Goal: Navigation & Orientation: Find specific page/section

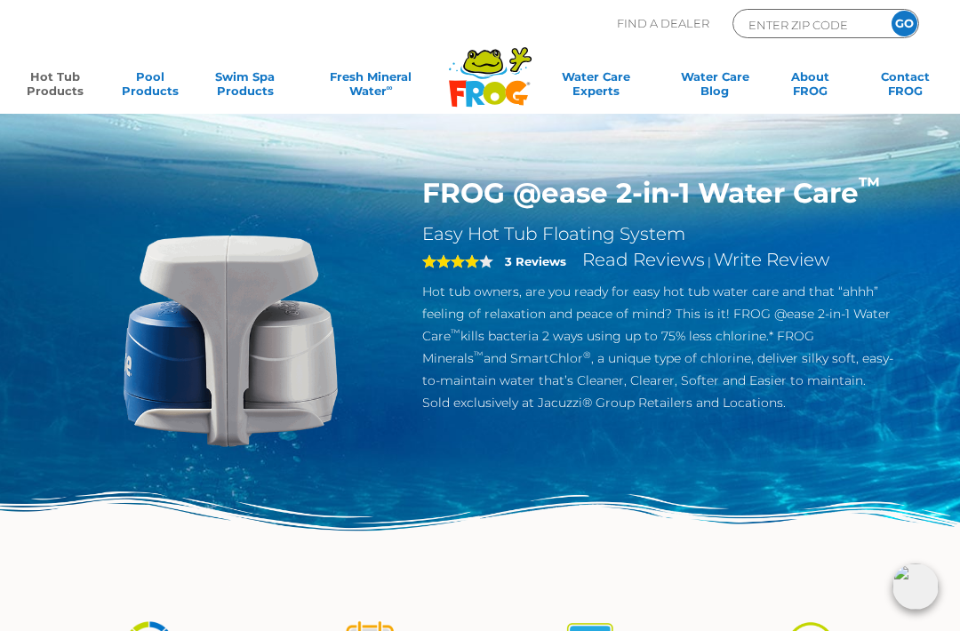
click at [52, 85] on link "Hot Tub Products" at bounding box center [55, 87] width 74 height 36
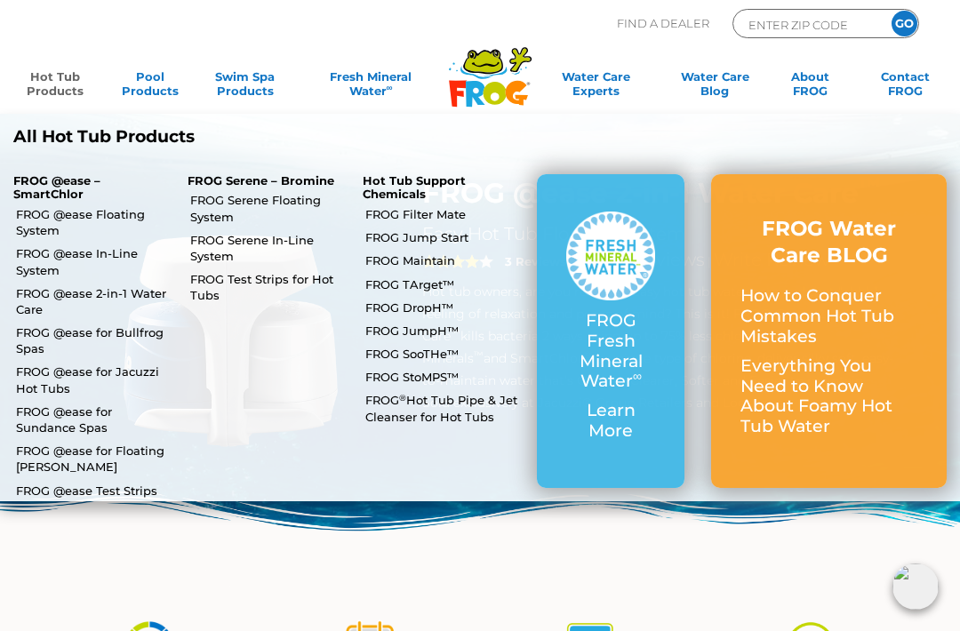
click at [34, 213] on link "FROG @ease Floating System" at bounding box center [95, 222] width 158 height 32
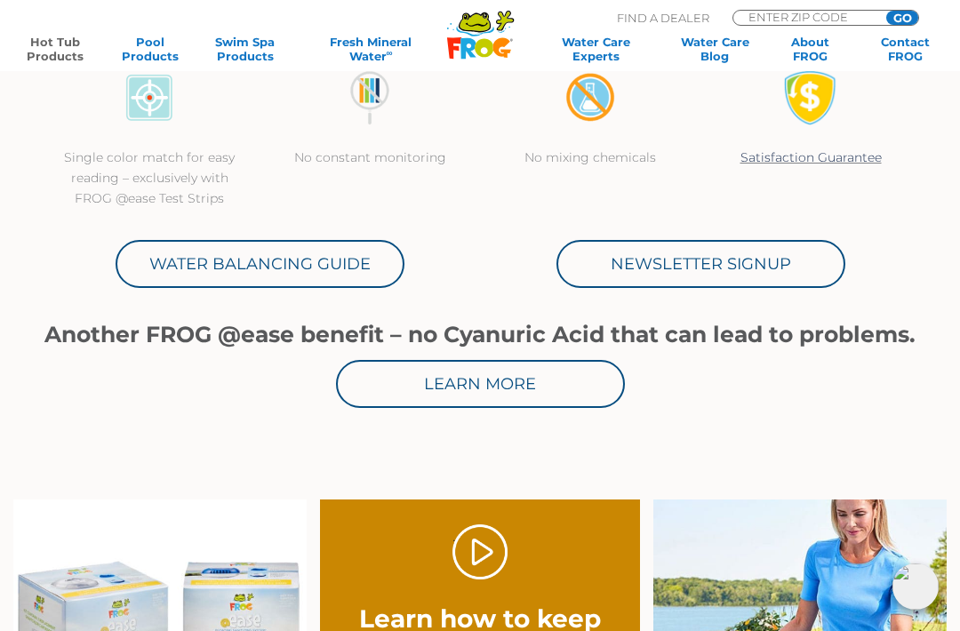
scroll to position [730, 0]
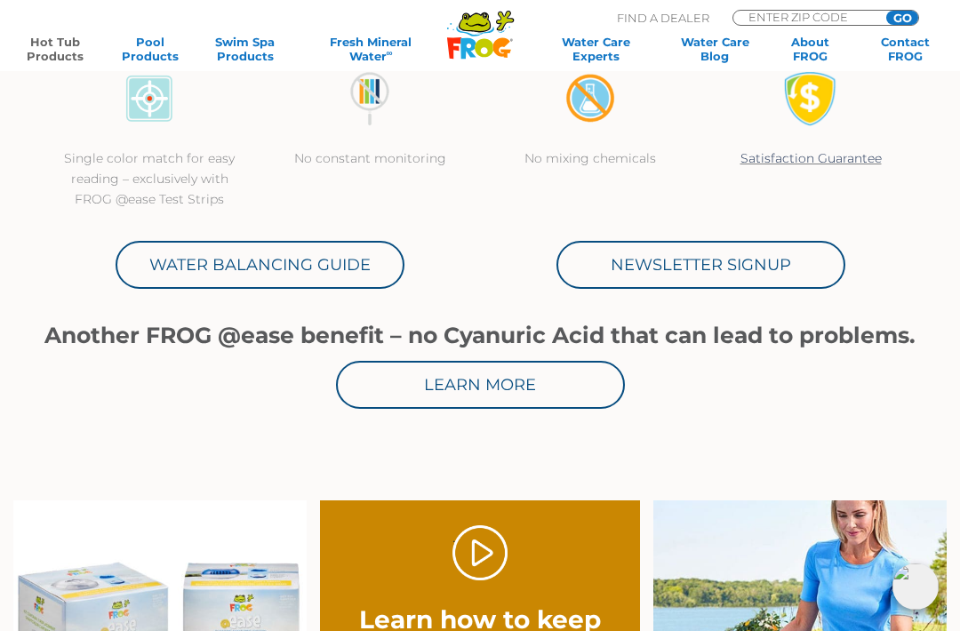
click at [148, 265] on link "Water Balancing Guide" at bounding box center [260, 265] width 289 height 48
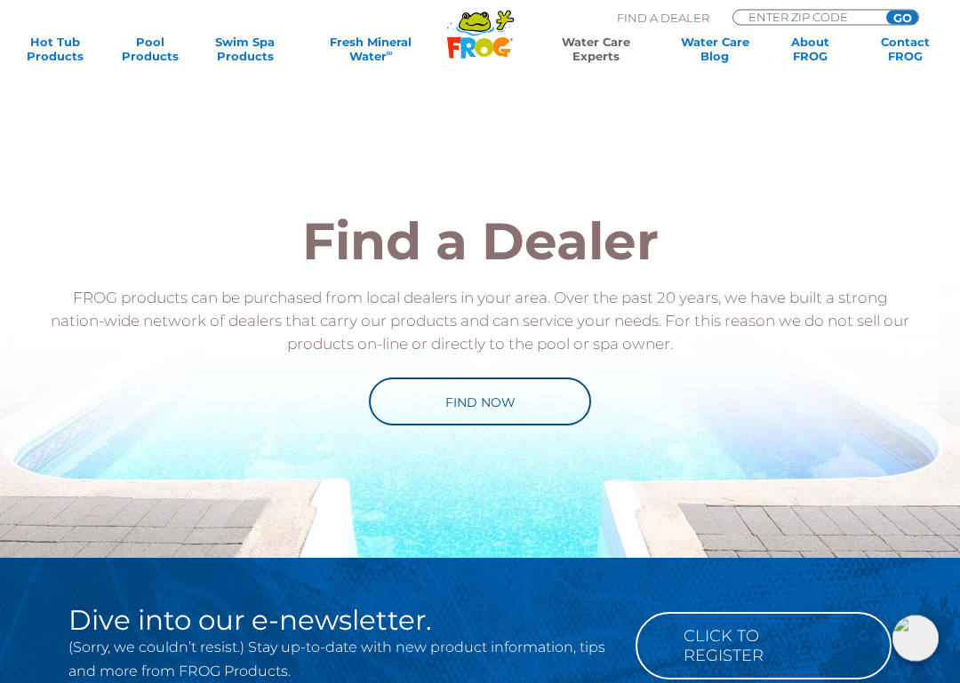
scroll to position [1637, 0]
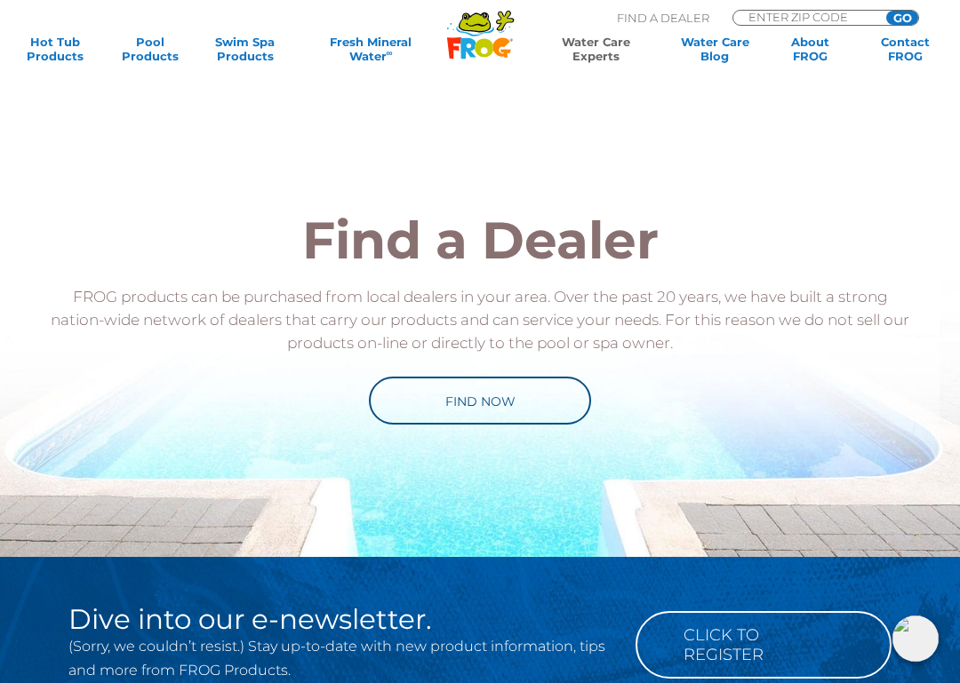
click at [533, 395] on link "Find Now" at bounding box center [480, 401] width 222 height 48
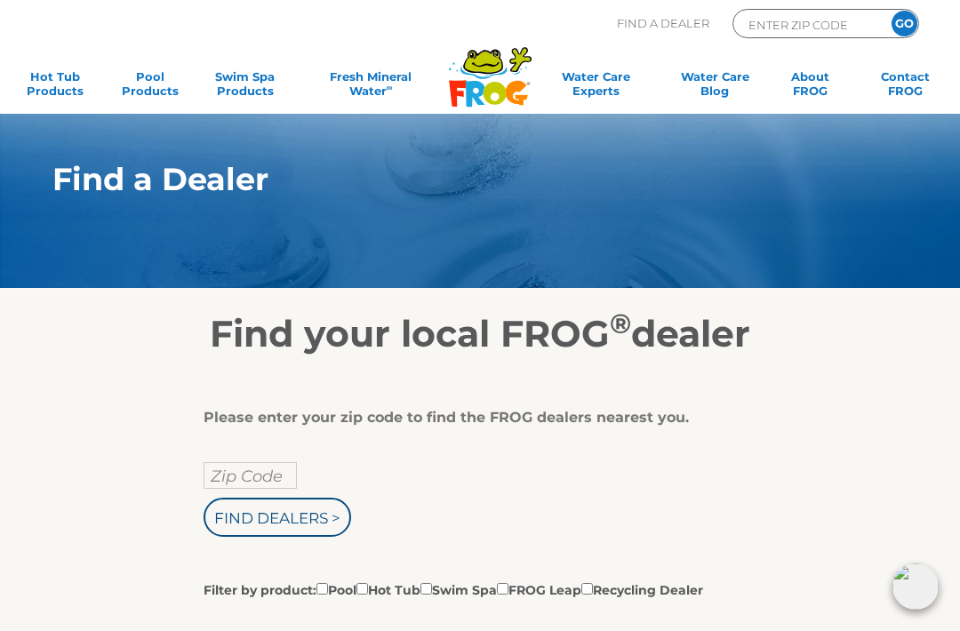
click at [265, 481] on input "Zip Code" at bounding box center [249, 475] width 93 height 27
type input "Zip Code"
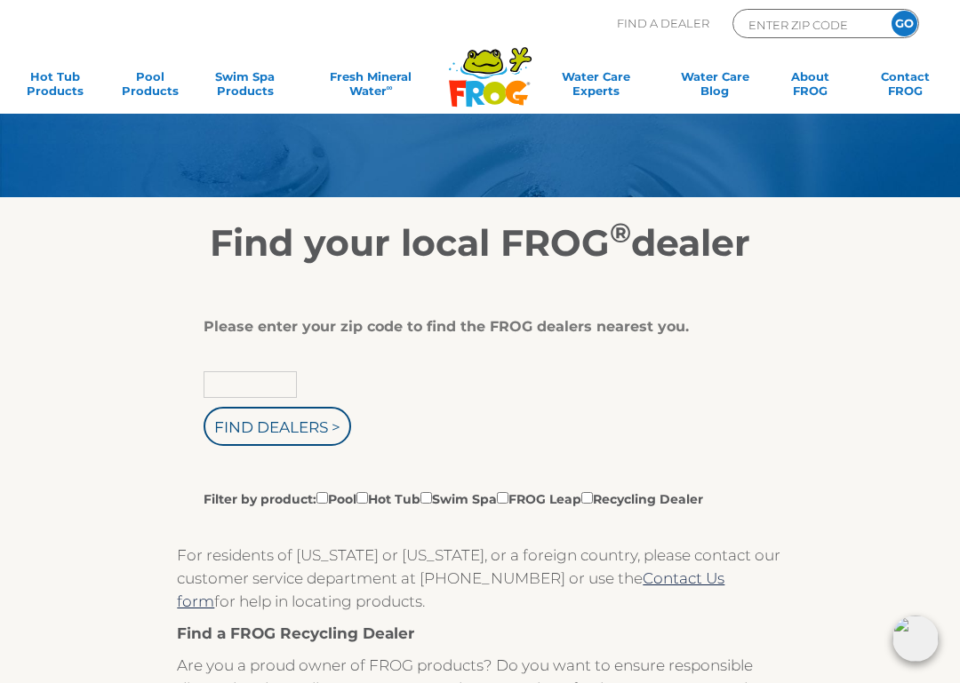
click at [269, 392] on input "text" at bounding box center [249, 384] width 93 height 27
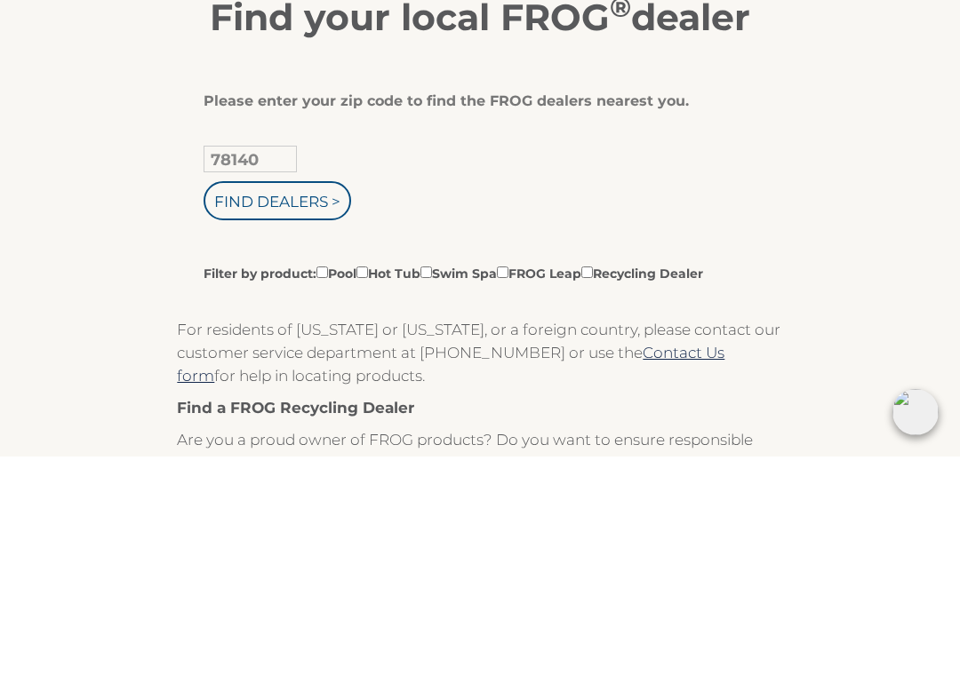
type input "78140"
click at [308, 408] on input "Find Dealers >" at bounding box center [277, 427] width 148 height 39
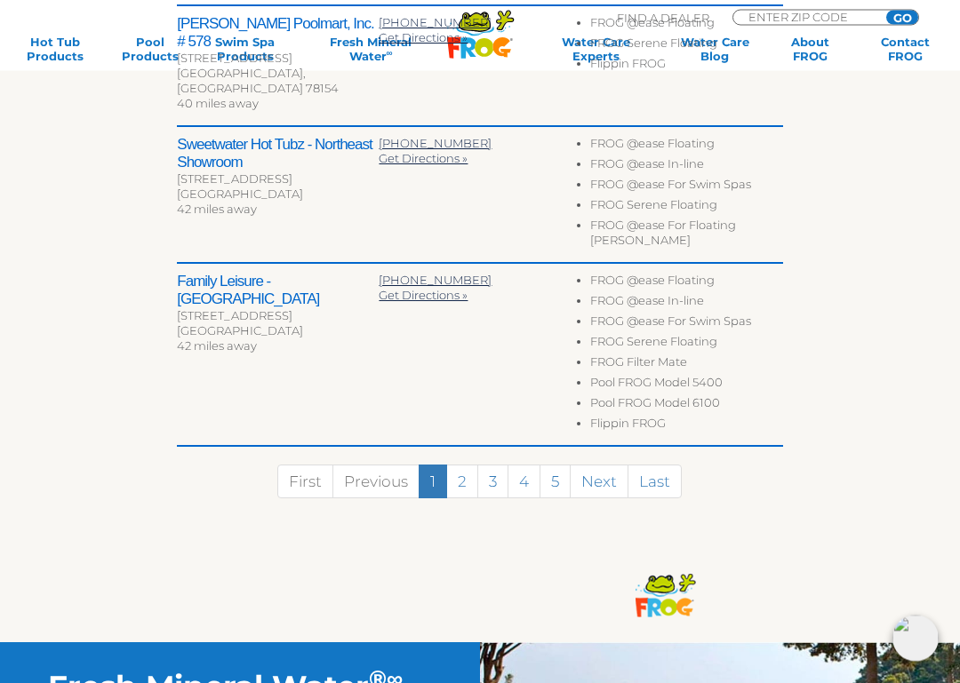
scroll to position [1089, 0]
click at [459, 465] on link "2" at bounding box center [462, 482] width 32 height 34
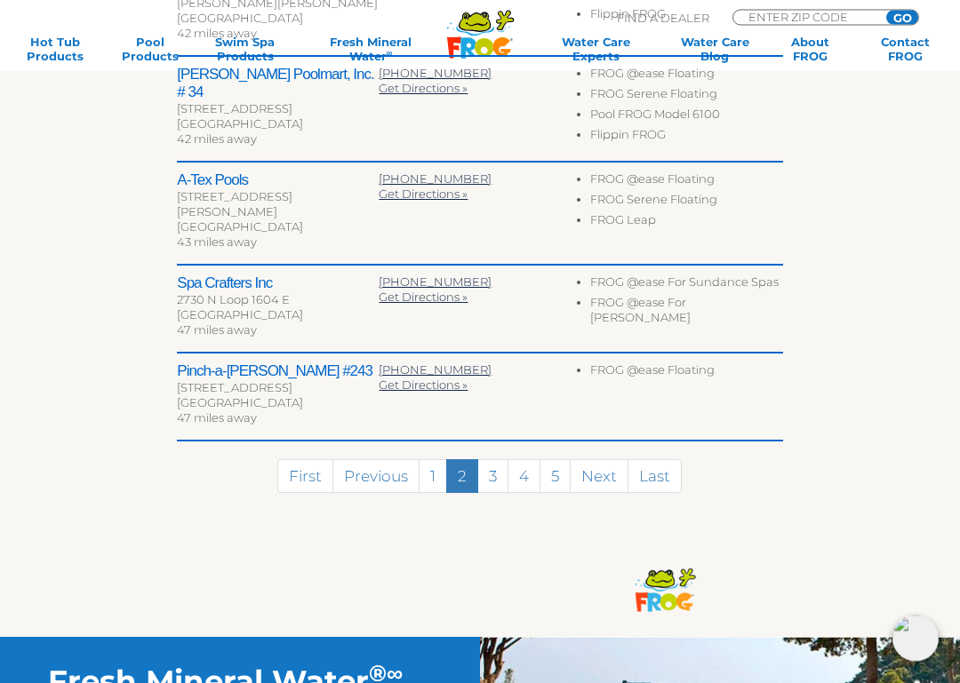
scroll to position [876, 0]
click at [488, 465] on link "3" at bounding box center [492, 476] width 31 height 34
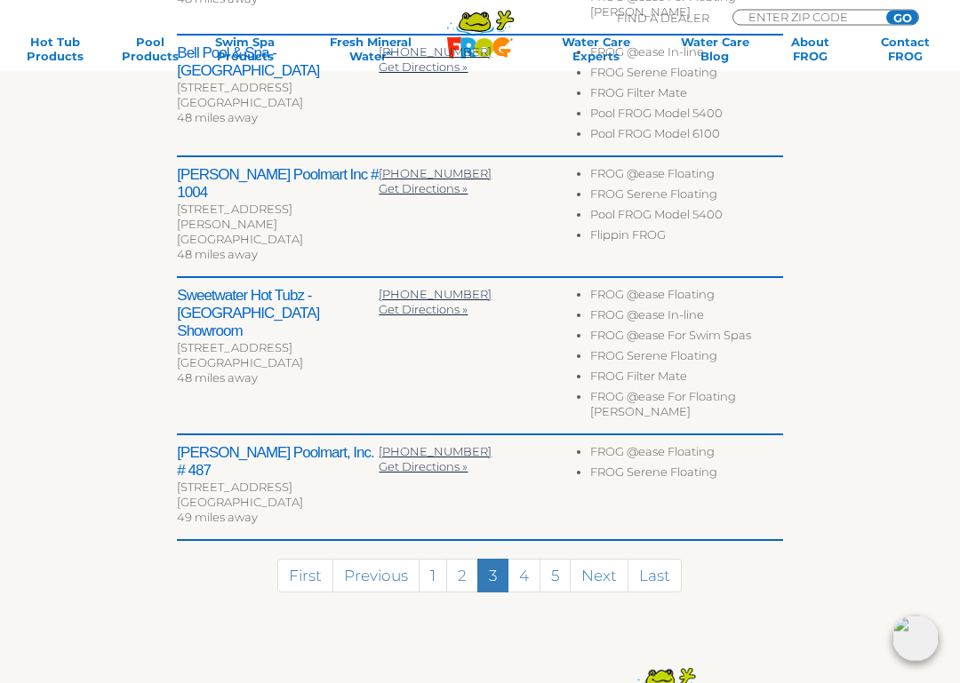
scroll to position [898, 0]
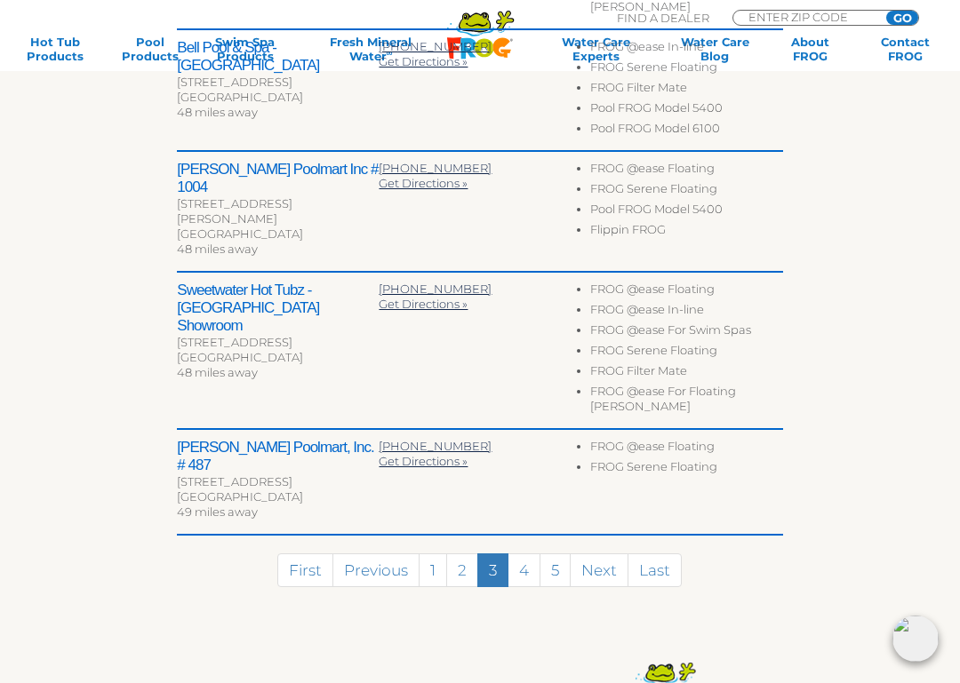
click at [524, 554] on link "4" at bounding box center [523, 571] width 33 height 34
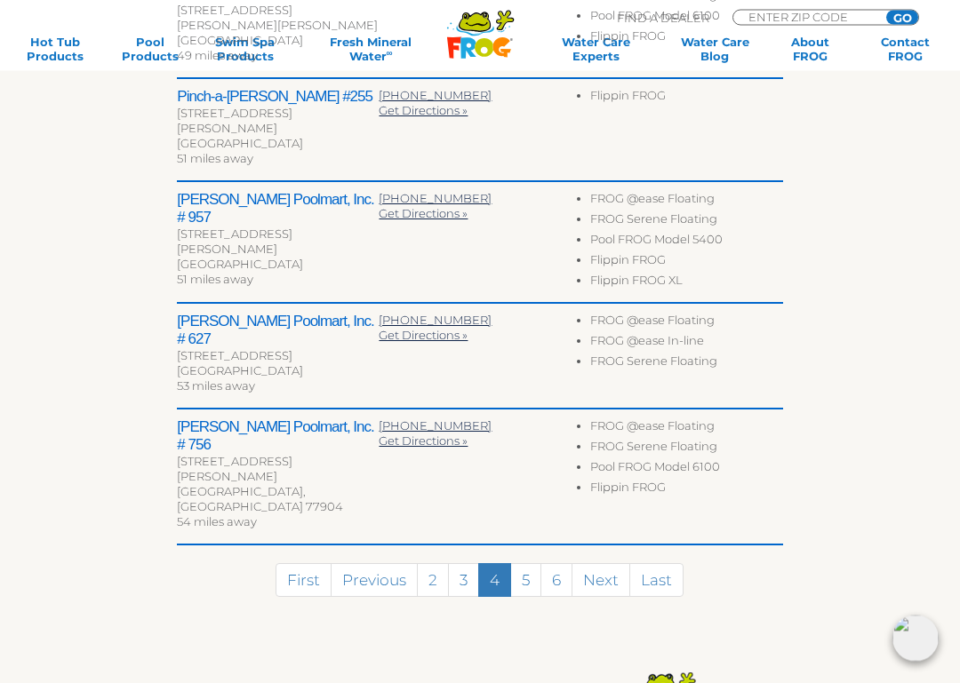
scroll to position [854, 0]
click at [525, 563] on link "5" at bounding box center [525, 580] width 31 height 34
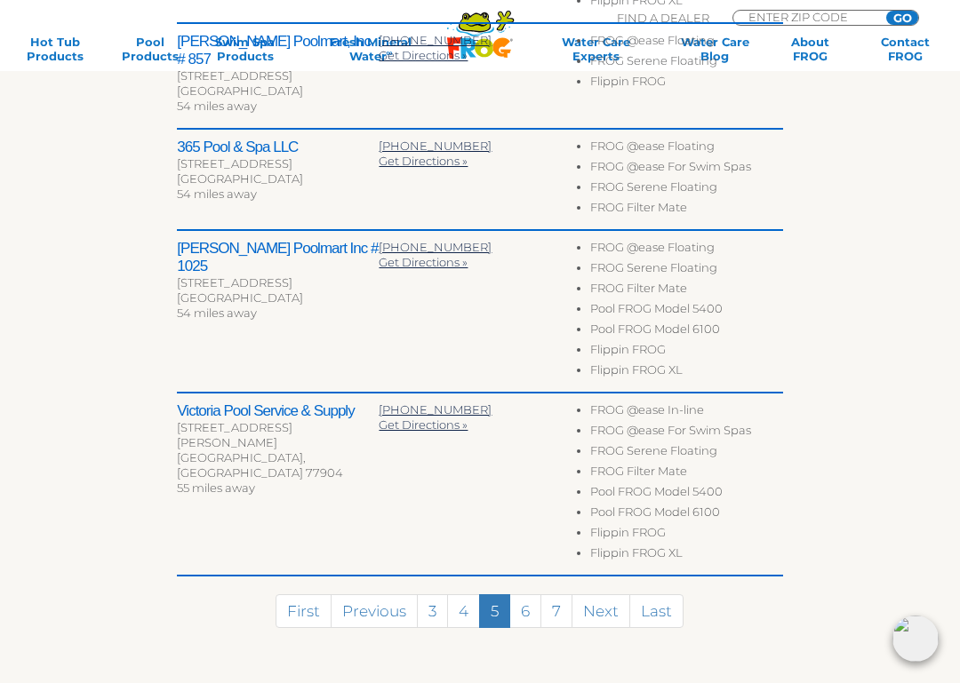
scroll to position [932, 0]
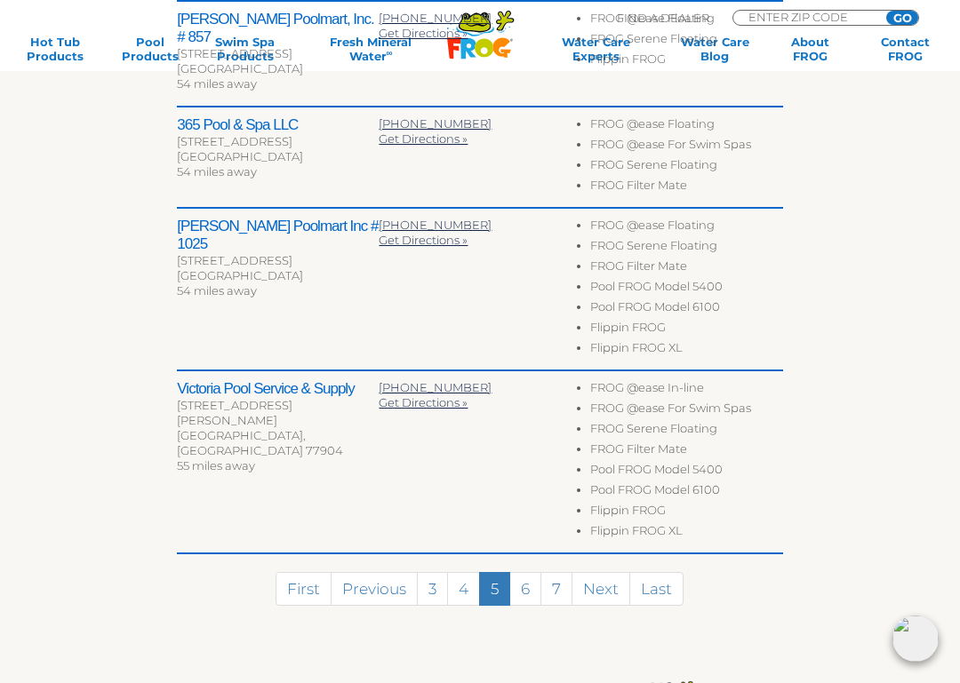
click at [527, 599] on link "6" at bounding box center [525, 589] width 32 height 34
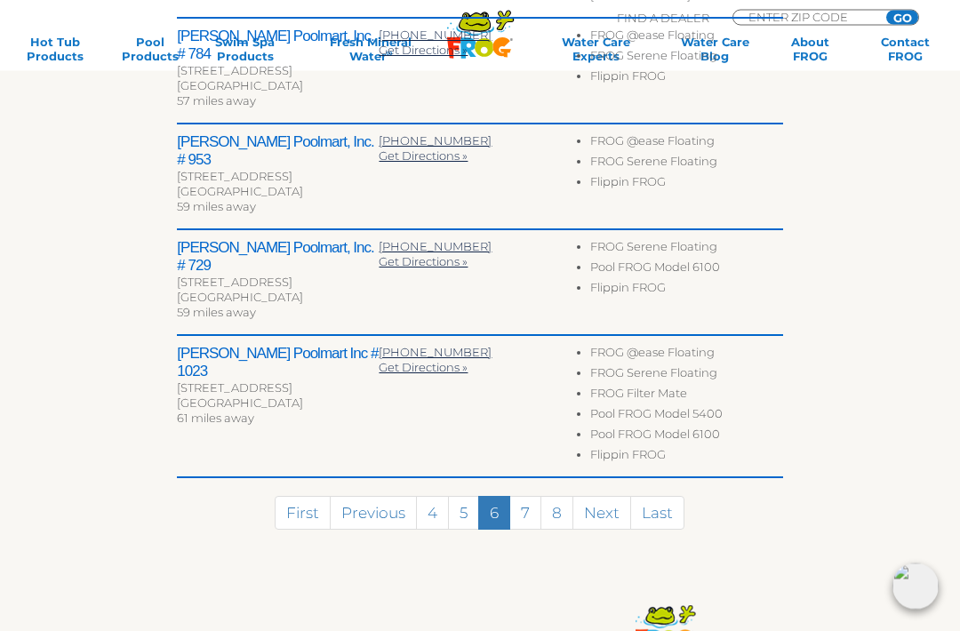
scroll to position [930, 0]
click at [521, 496] on link "7" at bounding box center [525, 513] width 32 height 34
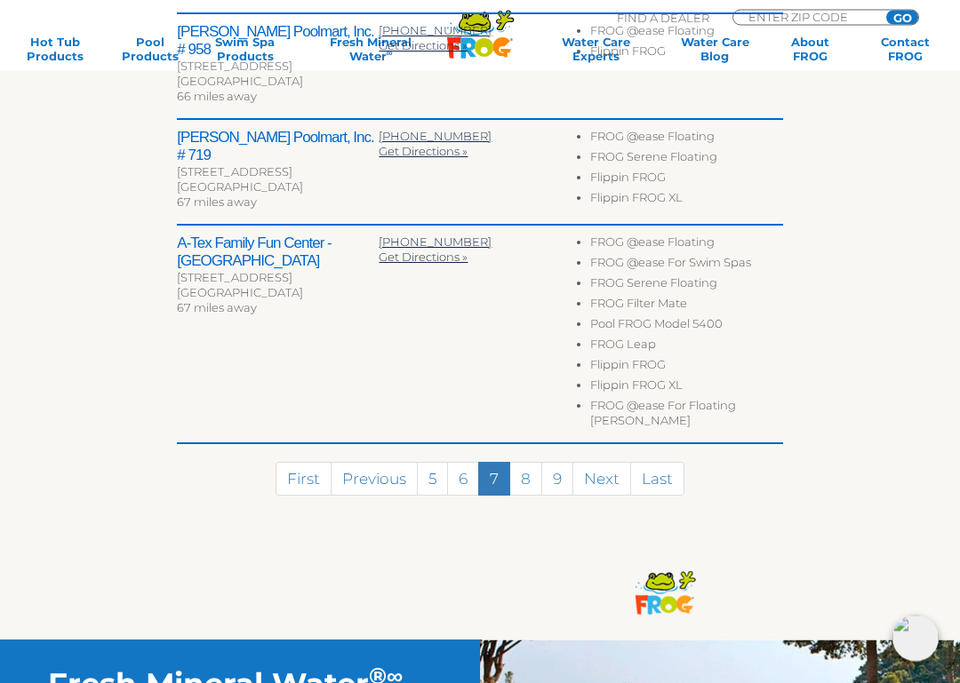
scroll to position [1062, 0]
click at [522, 467] on link "8" at bounding box center [525, 479] width 33 height 34
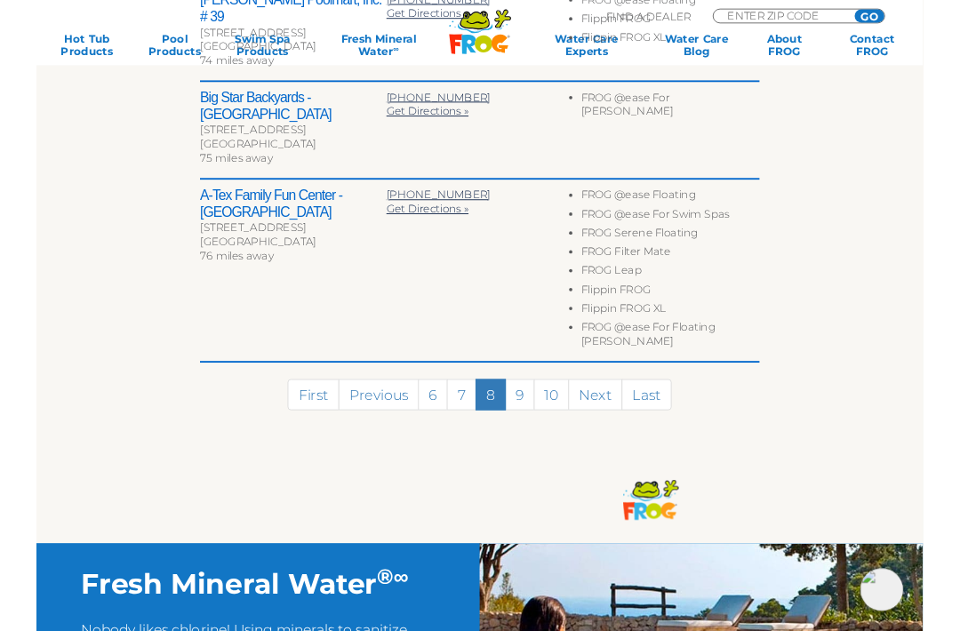
scroll to position [1101, 0]
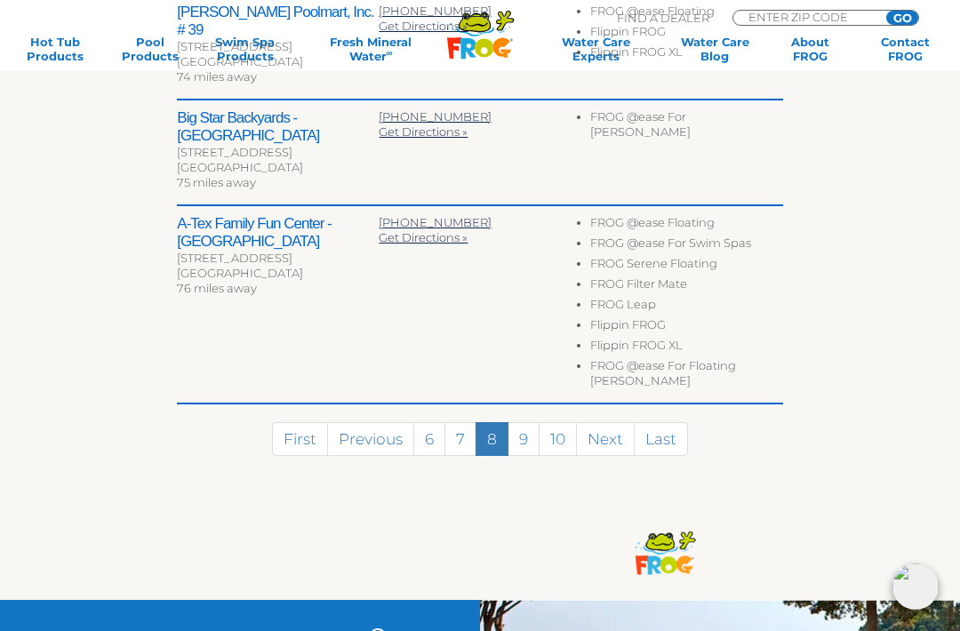
click at [524, 422] on link "9" at bounding box center [523, 439] width 32 height 34
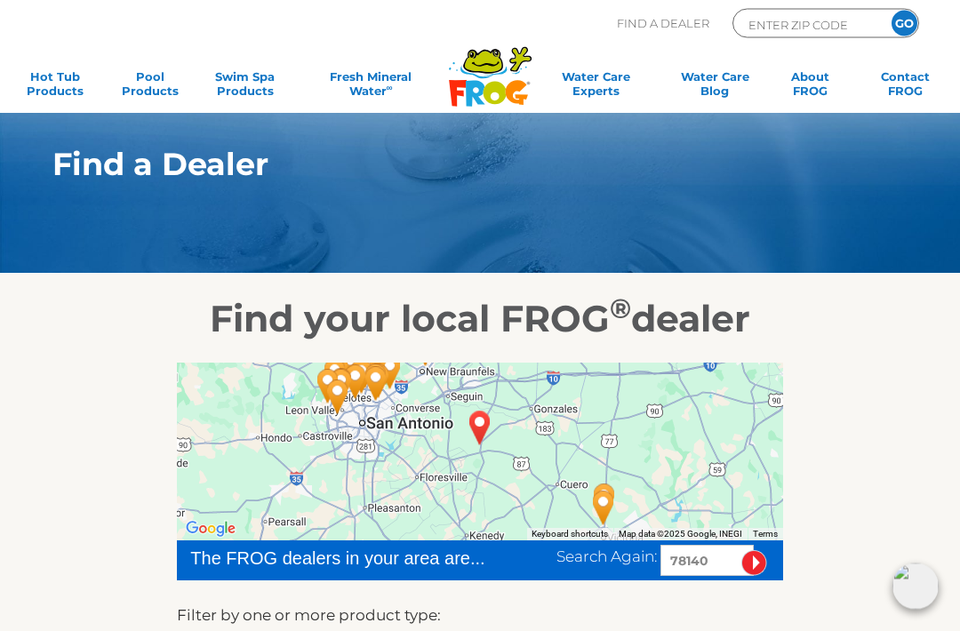
scroll to position [0, 0]
